Goal: Ask a question

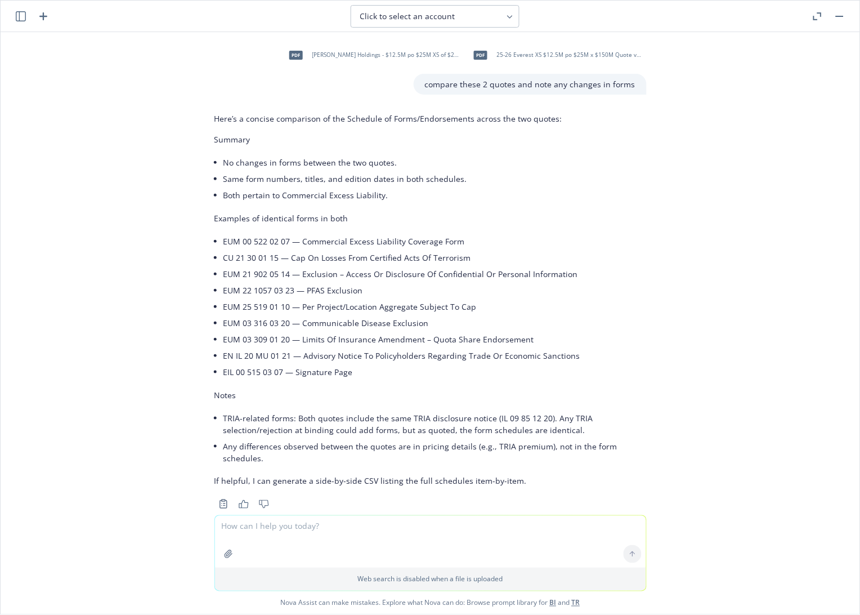
scroll to position [191, 0]
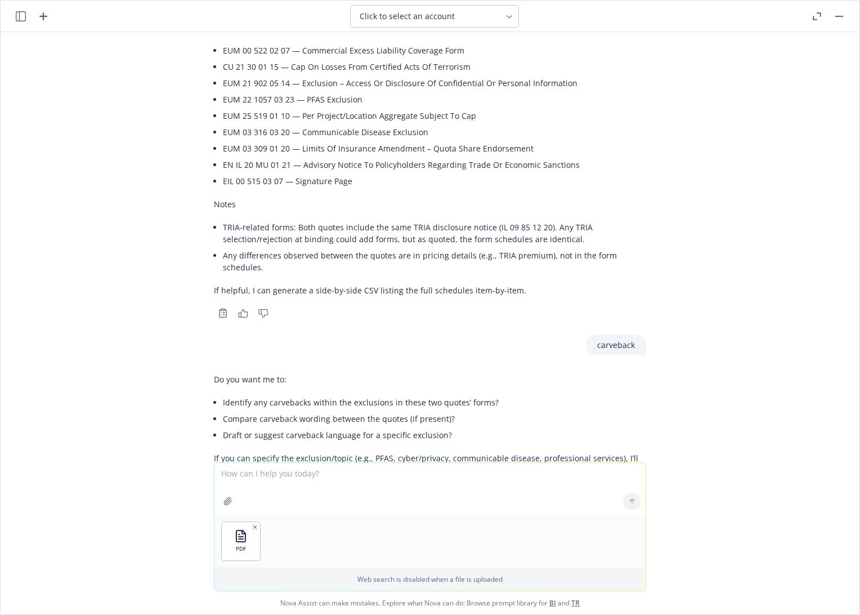
drag, startPoint x: 258, startPoint y: 479, endPoint x: 274, endPoint y: 476, distance: 16.0
click at [258, 479] on textarea at bounding box center [429, 489] width 431 height 52
paste textarea "Dependent Business Loss"
click at [219, 473] on textarea "Dependent Business Loss" at bounding box center [429, 488] width 431 height 53
type textarea "what is the limit for Dependent Business Loss?"
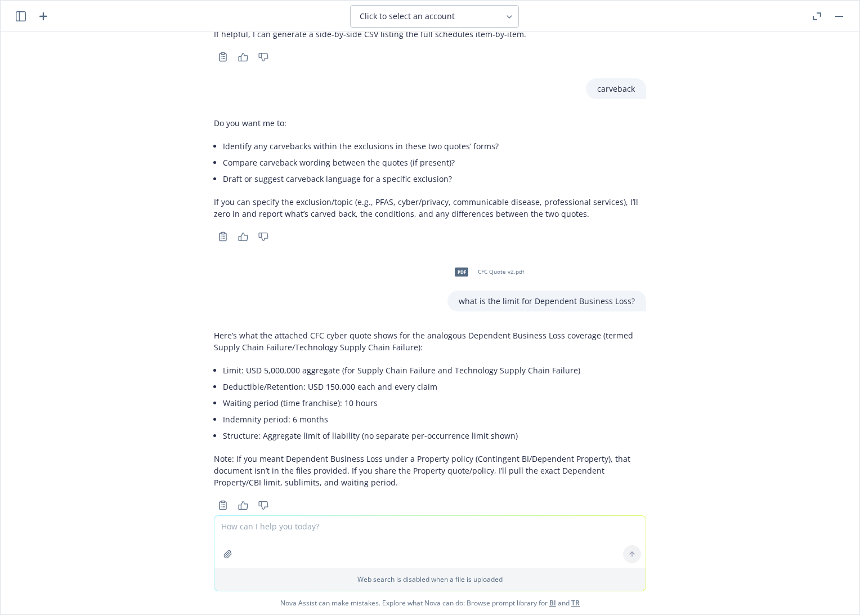
scroll to position [459, 0]
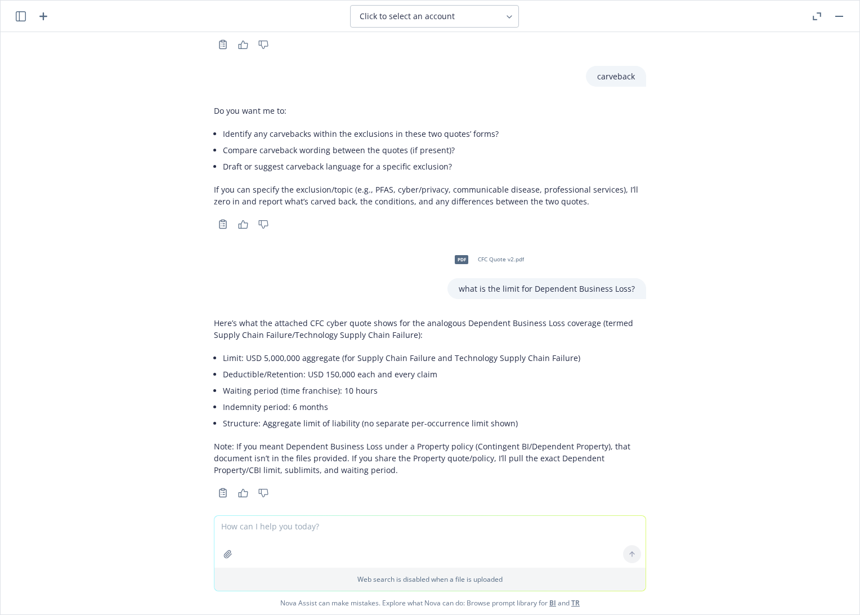
click at [346, 526] on textarea at bounding box center [429, 542] width 431 height 52
paste textarea "Post-breach Remediation"
click at [218, 523] on textarea "Post-breach Remediation" at bounding box center [429, 540] width 431 height 53
type textarea "what about Post-breach Remediation?"
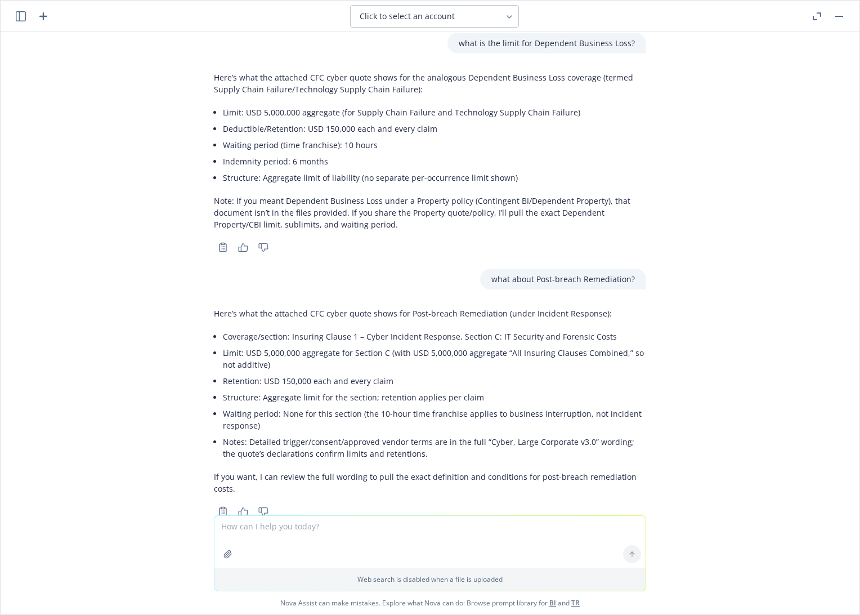
scroll to position [711, 0]
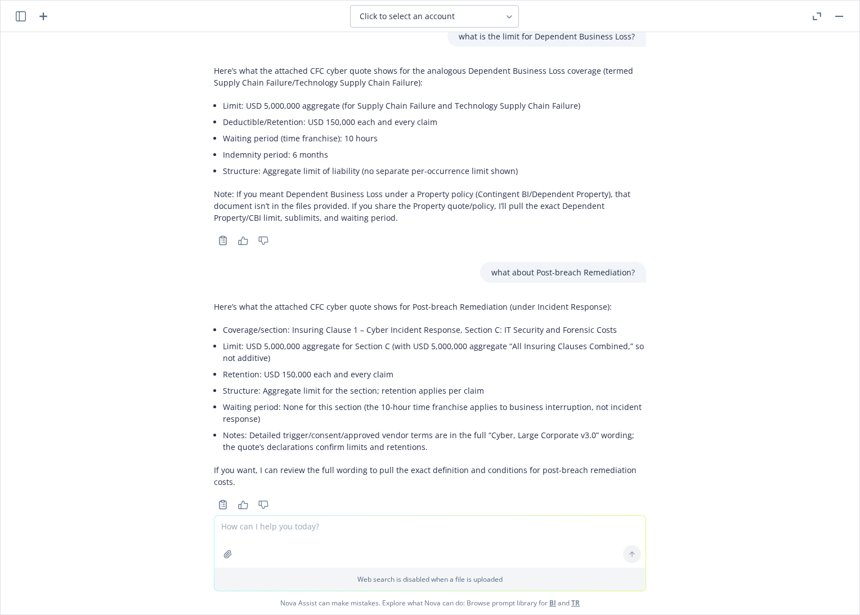
click at [338, 526] on textarea at bounding box center [429, 542] width 431 height 52
click at [333, 526] on textarea at bounding box center [429, 542] width 431 height 52
type textarea "what about missed bids?"
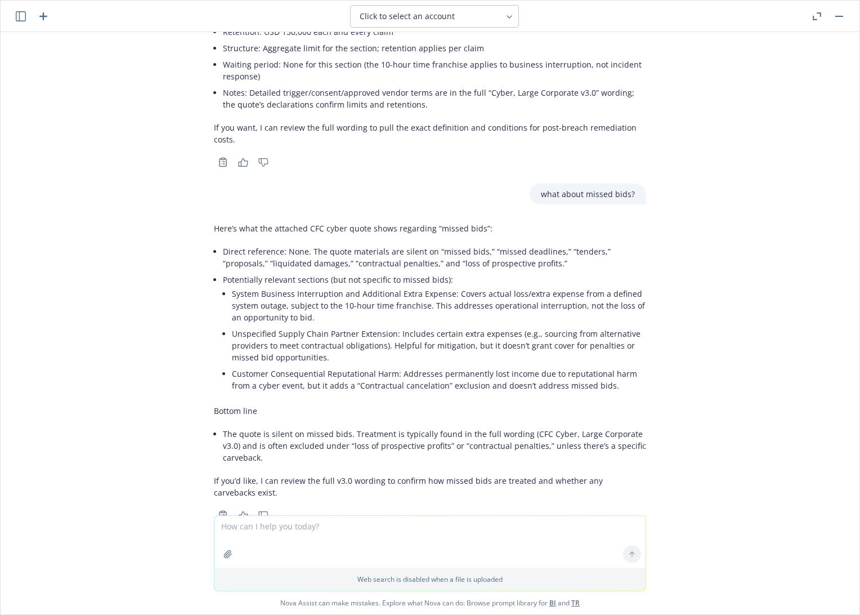
scroll to position [1064, 0]
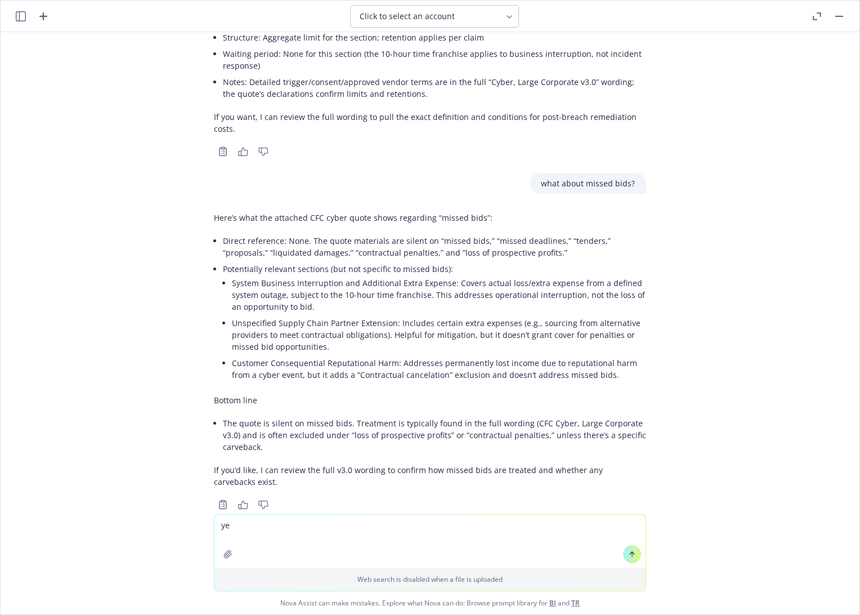
type textarea "yes"
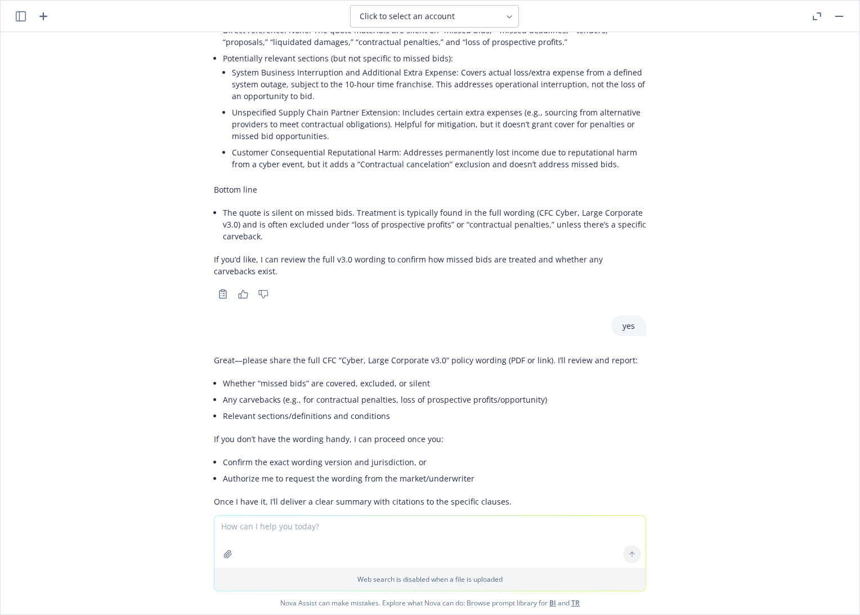
scroll to position [1294, 0]
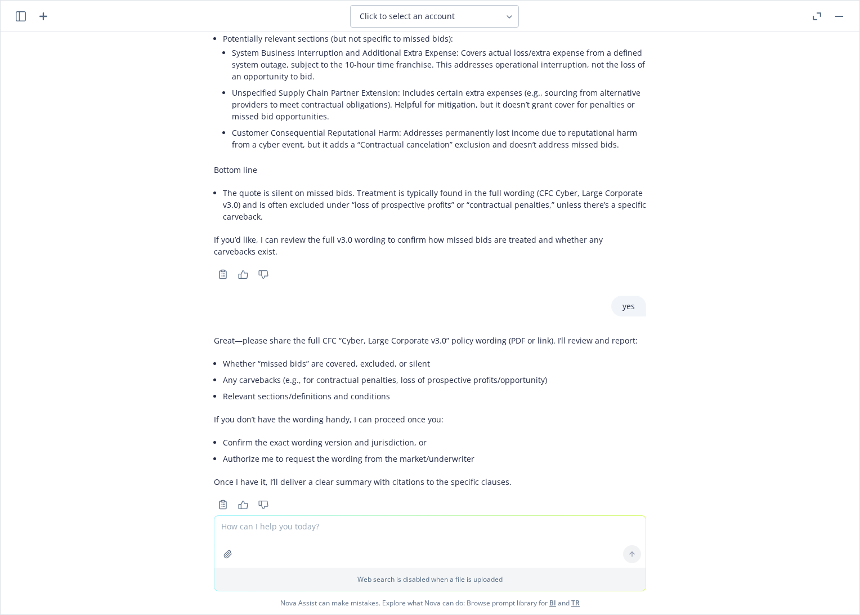
click at [298, 531] on textarea at bounding box center [429, 542] width 431 height 52
paste textarea "Computer Bricking Loss"
click at [217, 527] on textarea "Computer Bricking Loss" at bounding box center [429, 540] width 431 height 53
type textarea "what is the Computer Bricking Loss limit"
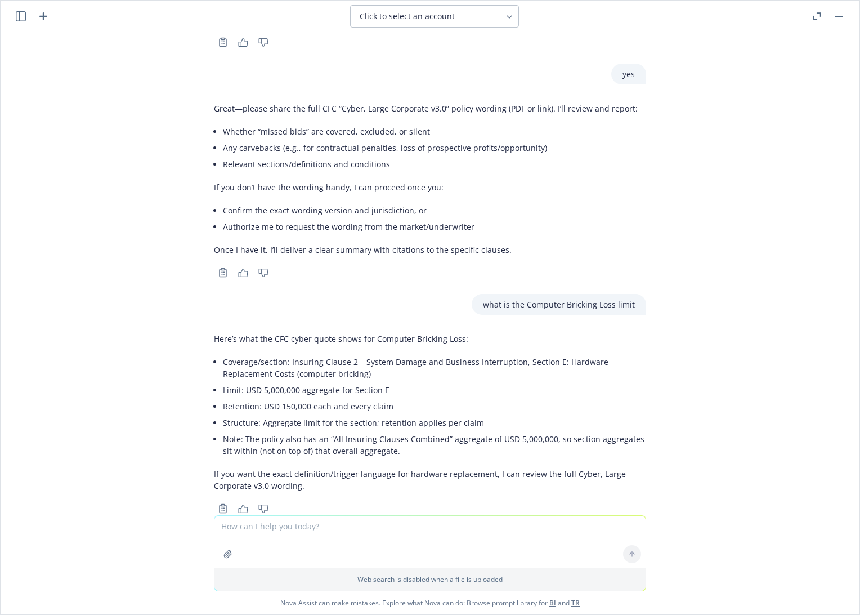
scroll to position [1530, 0]
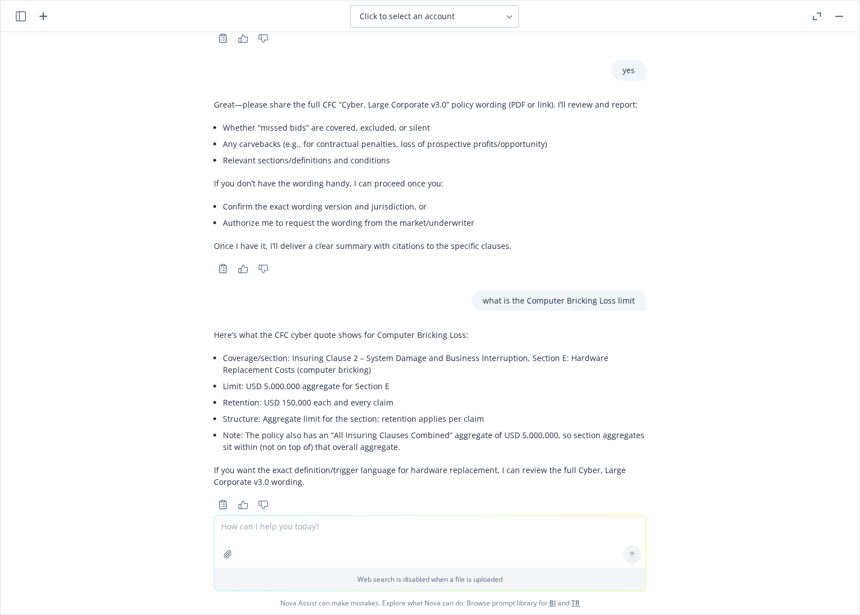
click at [310, 525] on textarea at bounding box center [429, 542] width 431 height 52
paste textarea "Cyber Extortion Loss"
click at [218, 527] on textarea "Cyber Extortion Loss" at bounding box center [429, 540] width 431 height 53
type textarea "Cyber Extortion Loss limit?"
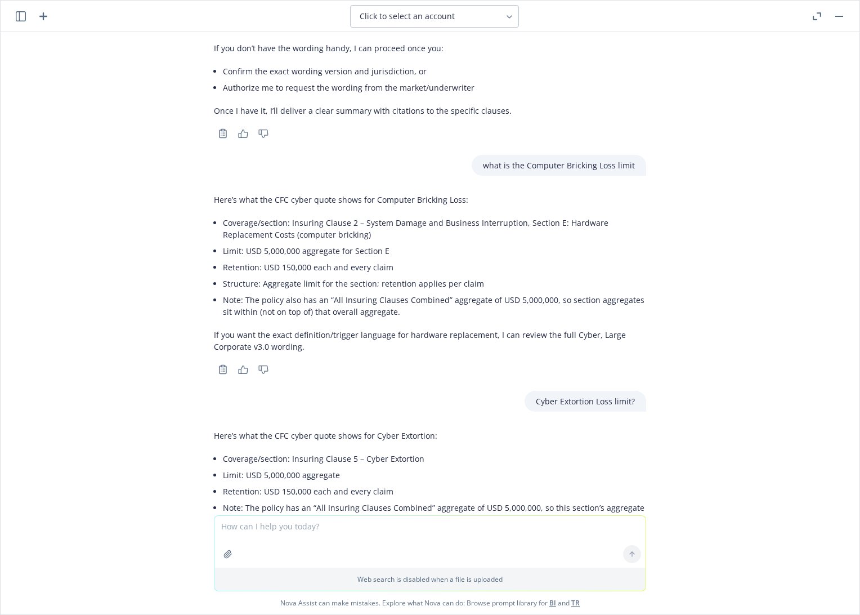
scroll to position [1705, 0]
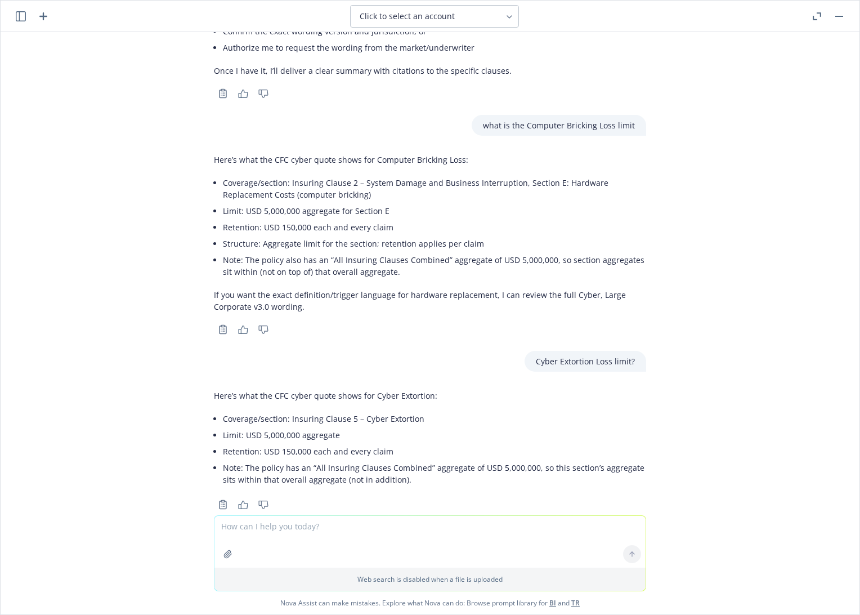
click at [301, 523] on textarea at bounding box center [429, 542] width 431 height 52
paste textarea "Data Recovery Costs"
click at [217, 526] on textarea "Data Recovery Costs" at bounding box center [429, 540] width 431 height 53
type textarea "Data Recovery Costs limit?"
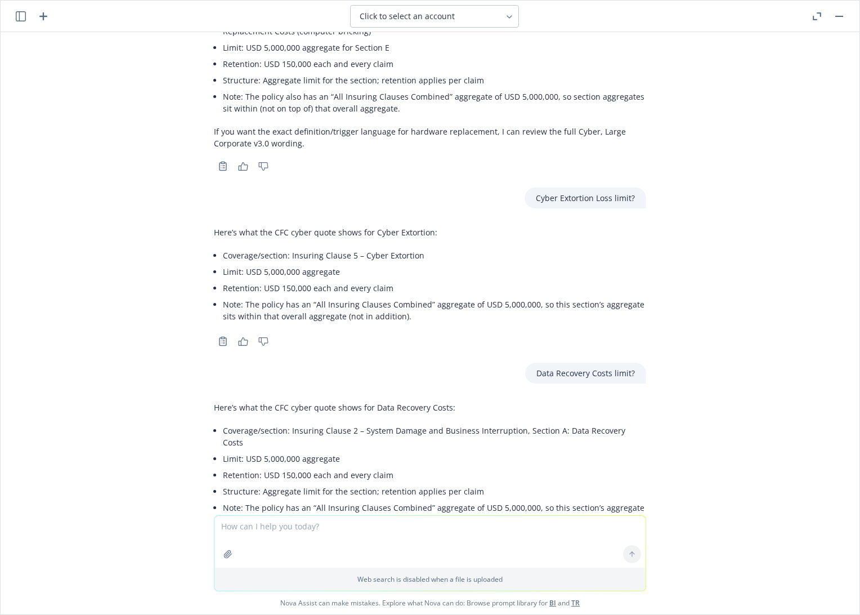
scroll to position [1897, 0]
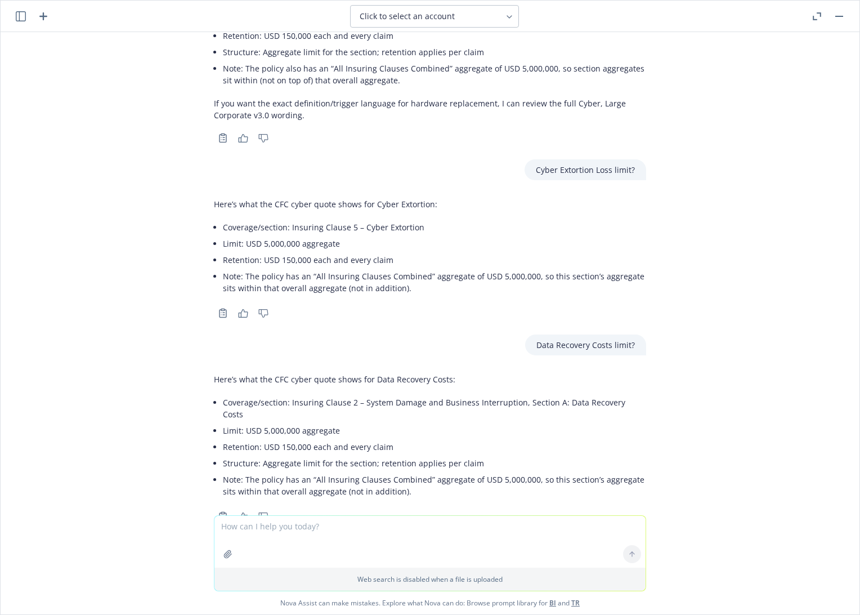
click at [267, 528] on textarea at bounding box center [429, 542] width 431 height 52
type textarea "what about claim preparation costs?"
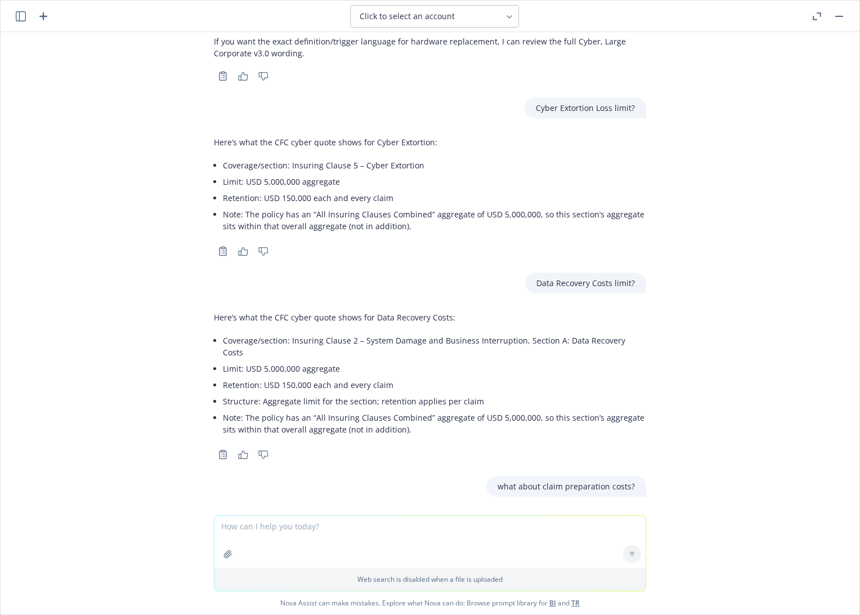
scroll to position [2121, 0]
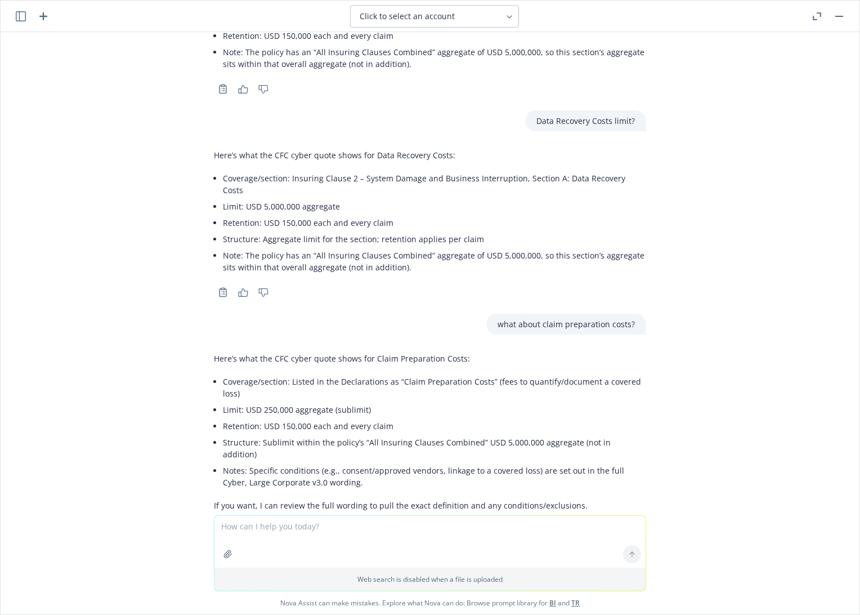
click at [261, 523] on textarea at bounding box center [429, 542] width 431 height 52
type textarea "what page on the quote?"
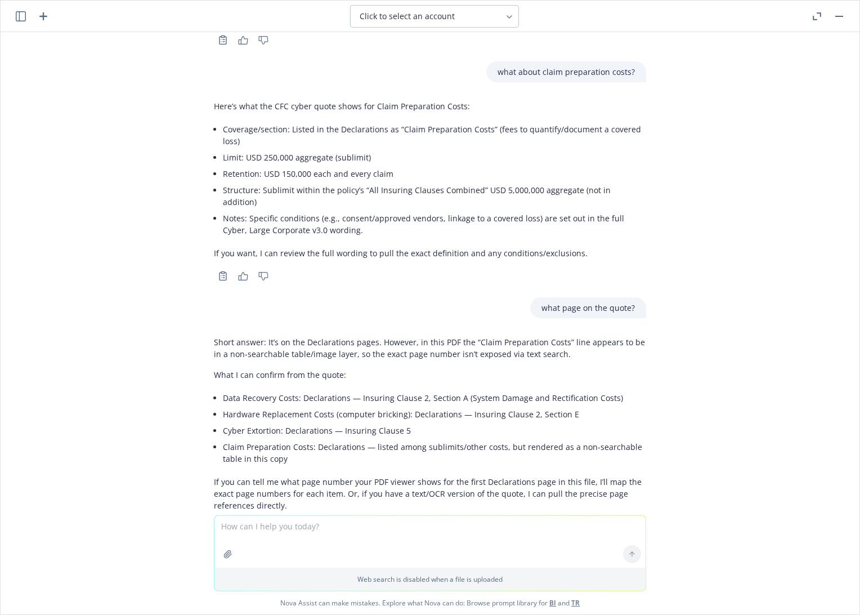
scroll to position [2310, 0]
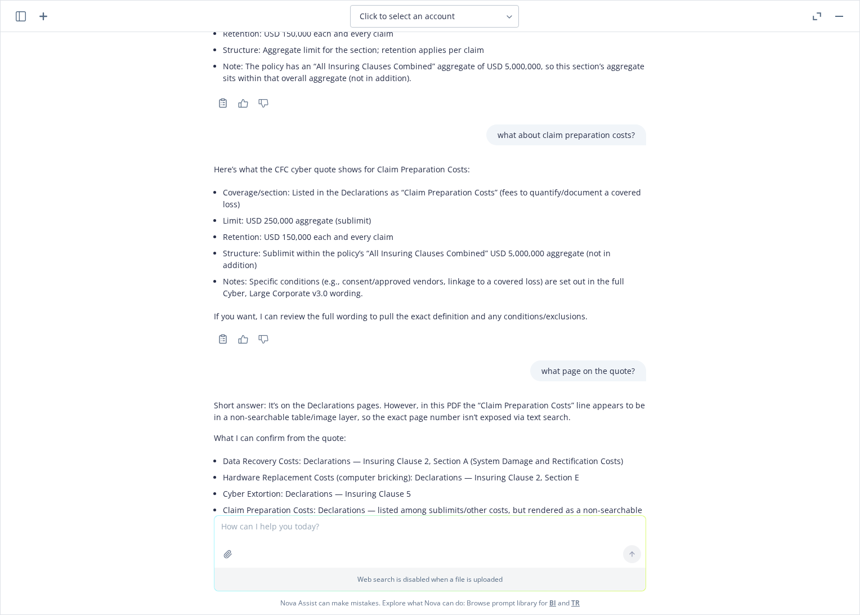
click at [315, 531] on textarea at bounding box center [429, 542] width 431 height 52
paste textarea "Data & Network Liability"
click at [218, 527] on textarea "Data & Network Liability" at bounding box center [429, 540] width 431 height 53
type textarea "what is the Data & Network Liability limit?"
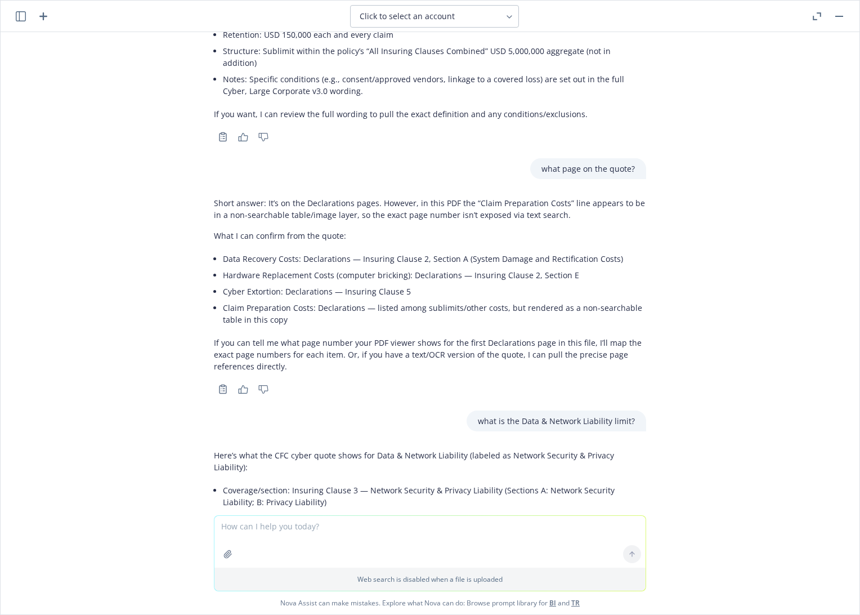
scroll to position [2560, 0]
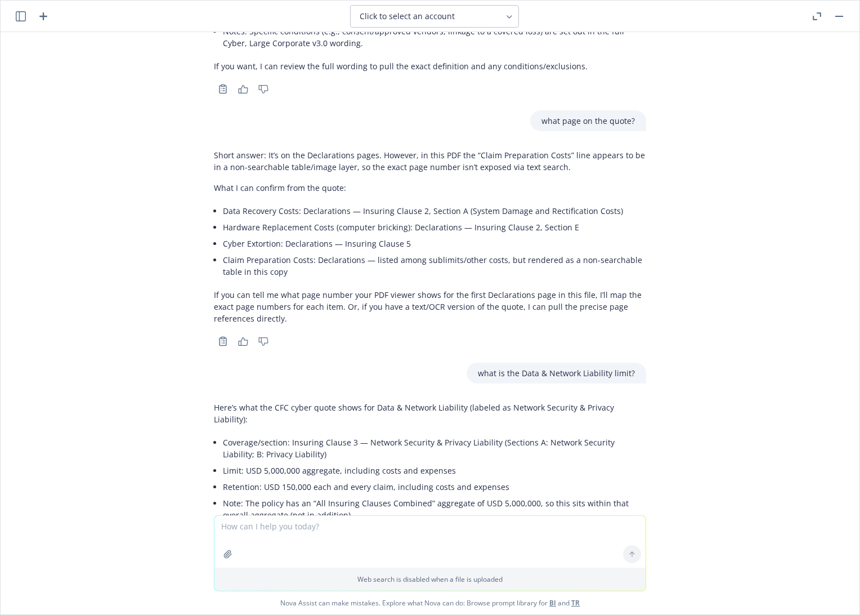
click at [284, 524] on textarea at bounding box center [429, 542] width 431 height 52
type textarea "what page?"
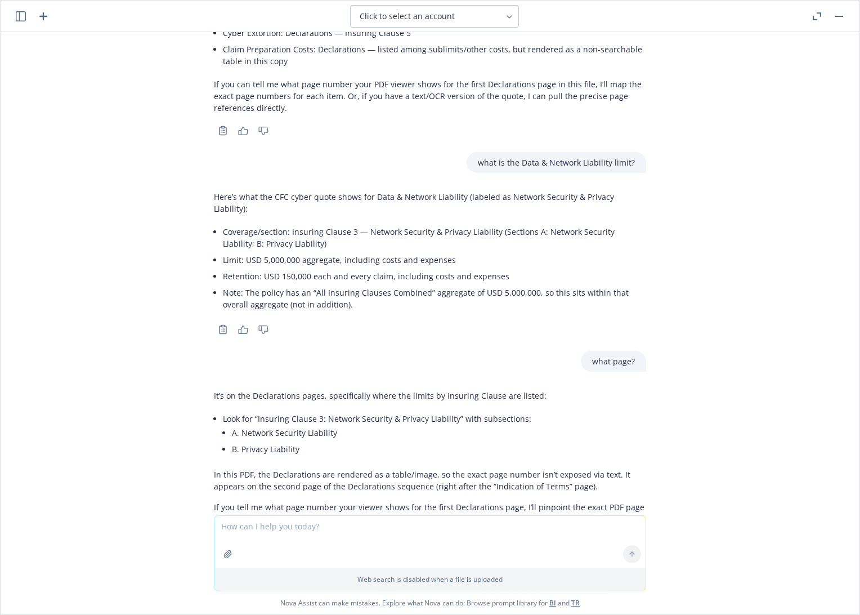
scroll to position [2772, 0]
click at [315, 526] on textarea at bounding box center [429, 542] width 431 height 52
paste textarea "Payment Card Liabilities & Costs"
click at [217, 523] on textarea "Payment Card Liabilities & Costs" at bounding box center [429, 540] width 431 height 53
type textarea "what is the Payment Card Liabilities & Costs limit?"
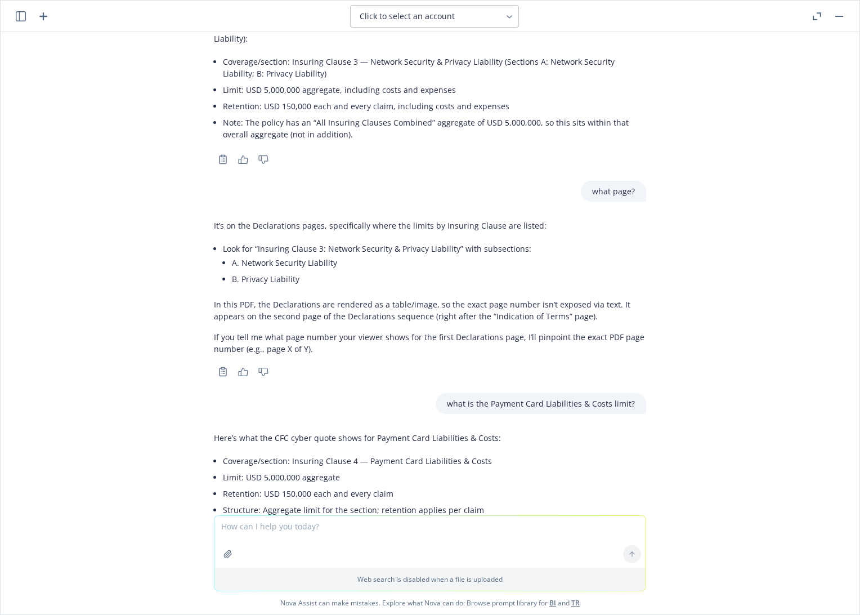
scroll to position [2963, 0]
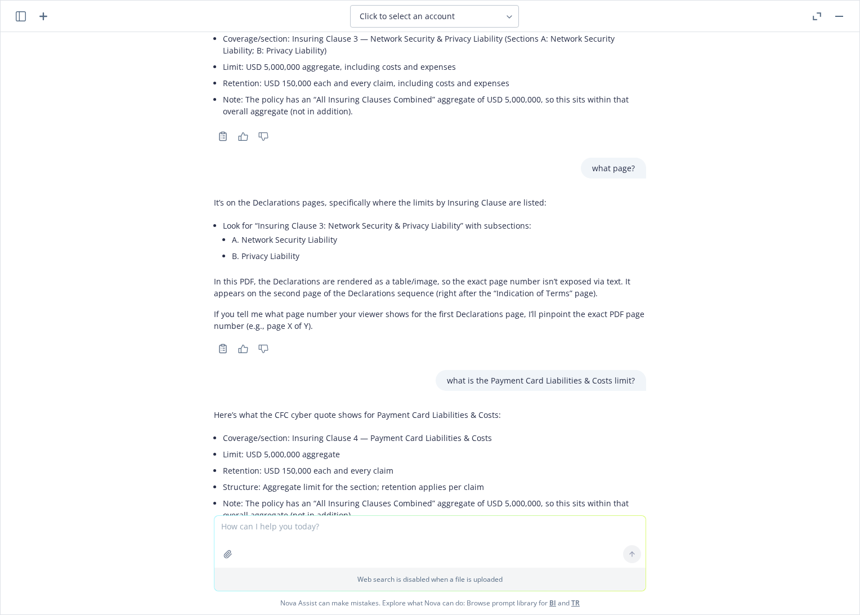
drag, startPoint x: 564, startPoint y: 322, endPoint x: 512, endPoint y: 322, distance: 52.3
click at [564, 374] on p "what is the Payment Card Liabilities & Costs limit?" at bounding box center [541, 380] width 188 height 12
drag, startPoint x: 445, startPoint y: 320, endPoint x: 607, endPoint y: 324, distance: 162.2
click at [607, 374] on p "what is the Payment Card Liabilities & Costs limit?" at bounding box center [541, 380] width 188 height 12
copy p "what is the Payment Card Liabilities & Costs"
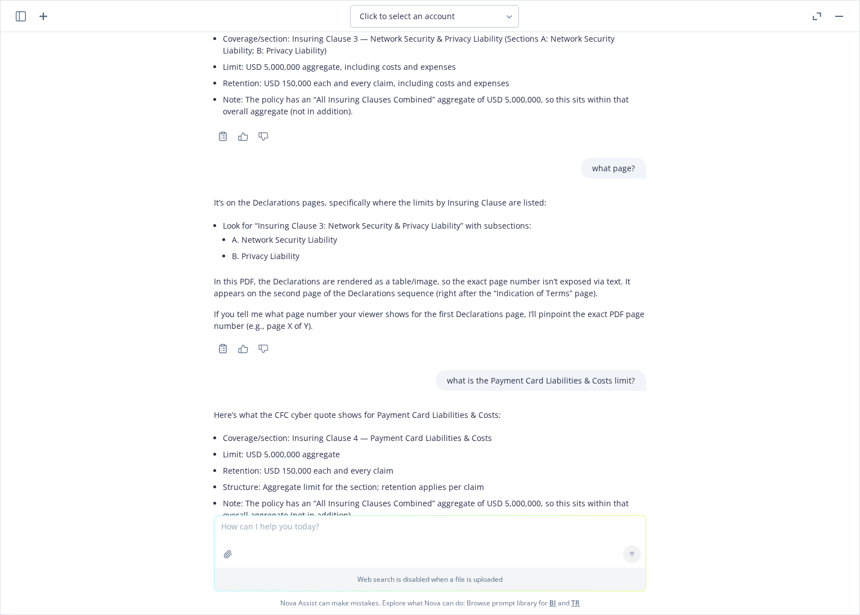
click at [380, 535] on textarea at bounding box center [429, 542] width 431 height 52
click at [297, 523] on textarea "what is the" at bounding box center [429, 540] width 431 height 53
paste textarea "Cryptojacking"
type textarea "what is the Cryptojacking limit?"
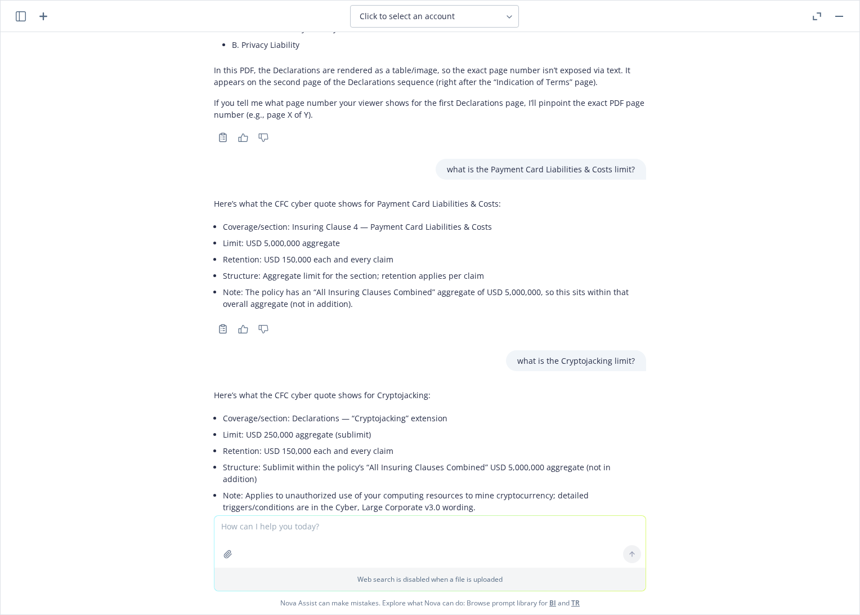
scroll to position [3175, 0]
